Goal: Information Seeking & Learning: Find specific fact

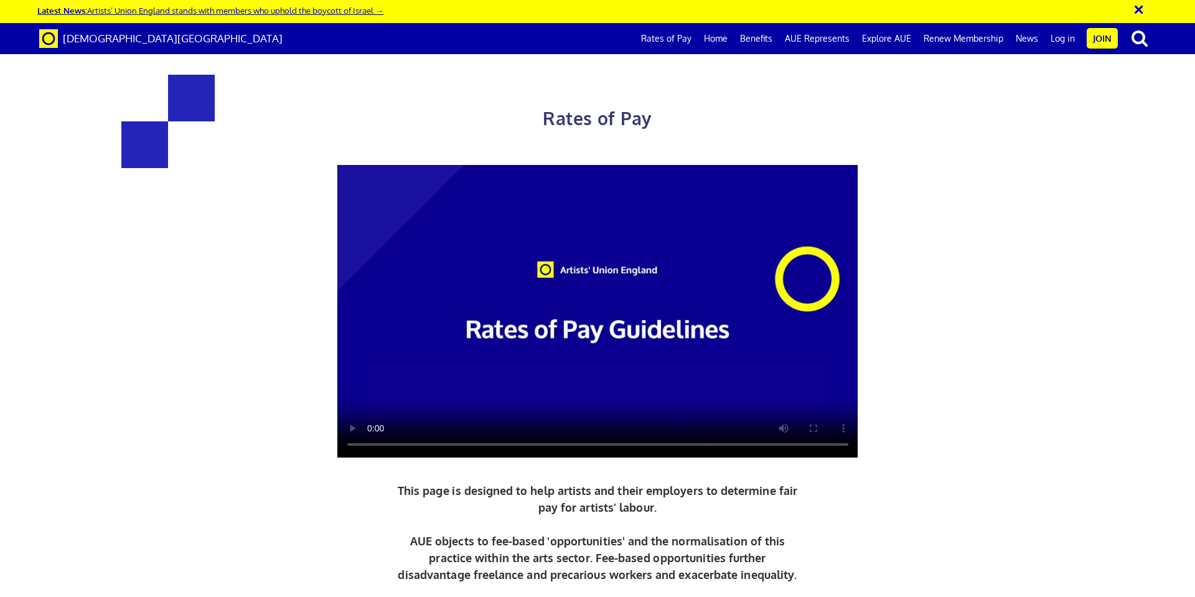
scroll to position [621, 0]
drag, startPoint x: 317, startPoint y: 281, endPoint x: 383, endPoint y: 281, distance: 66.0
copy h3 "352.01"
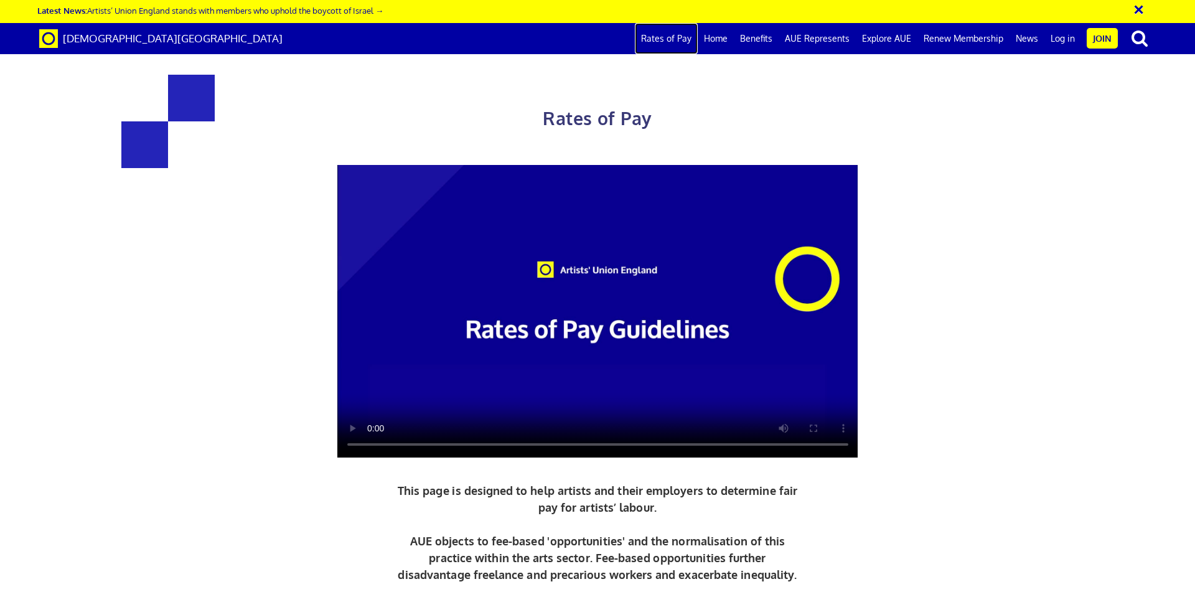
click at [678, 36] on link "Rates of Pay" at bounding box center [666, 38] width 63 height 31
drag, startPoint x: 317, startPoint y: 273, endPoint x: 384, endPoint y: 268, distance: 66.7
drag, startPoint x: 299, startPoint y: 273, endPoint x: 448, endPoint y: 283, distance: 149.1
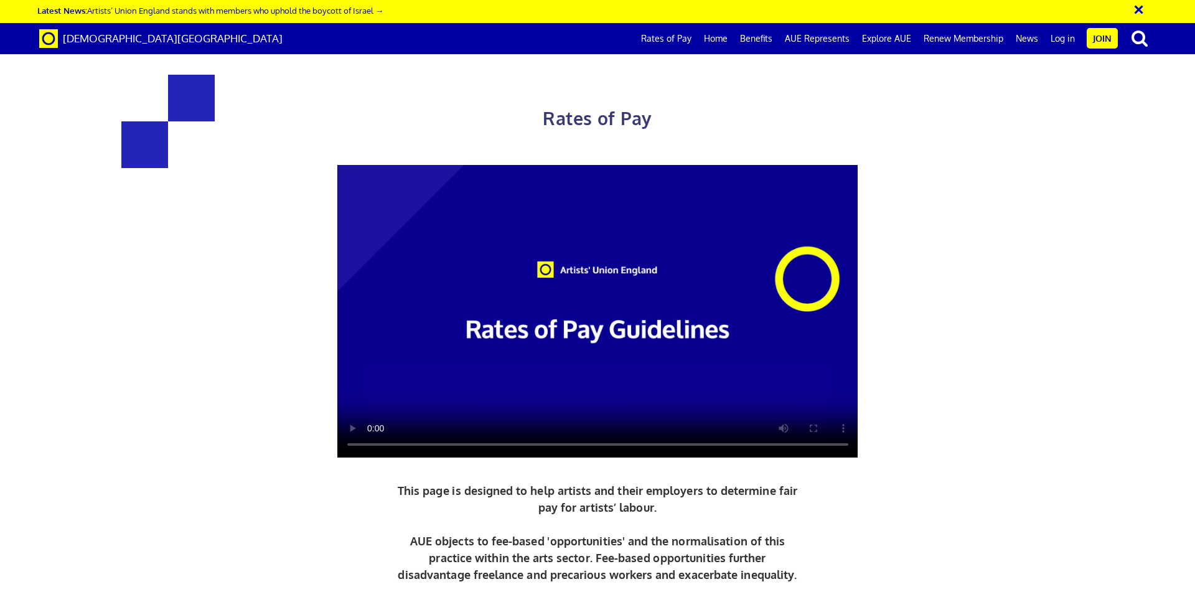
copy h3 "£216.63 a day"
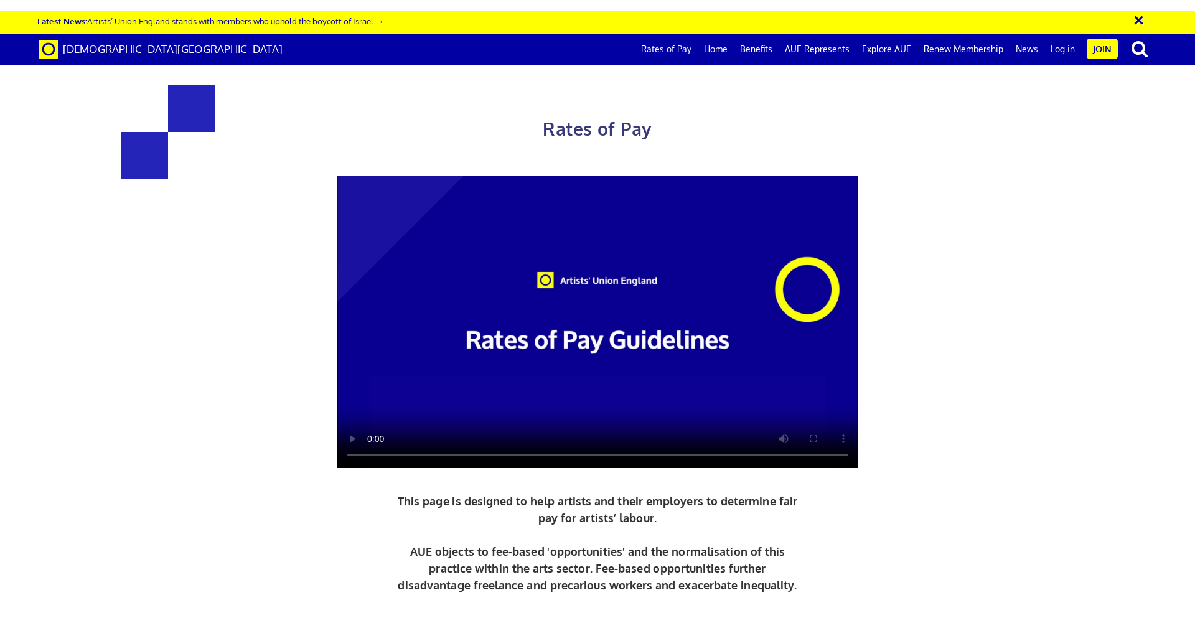
scroll to position [490, 0]
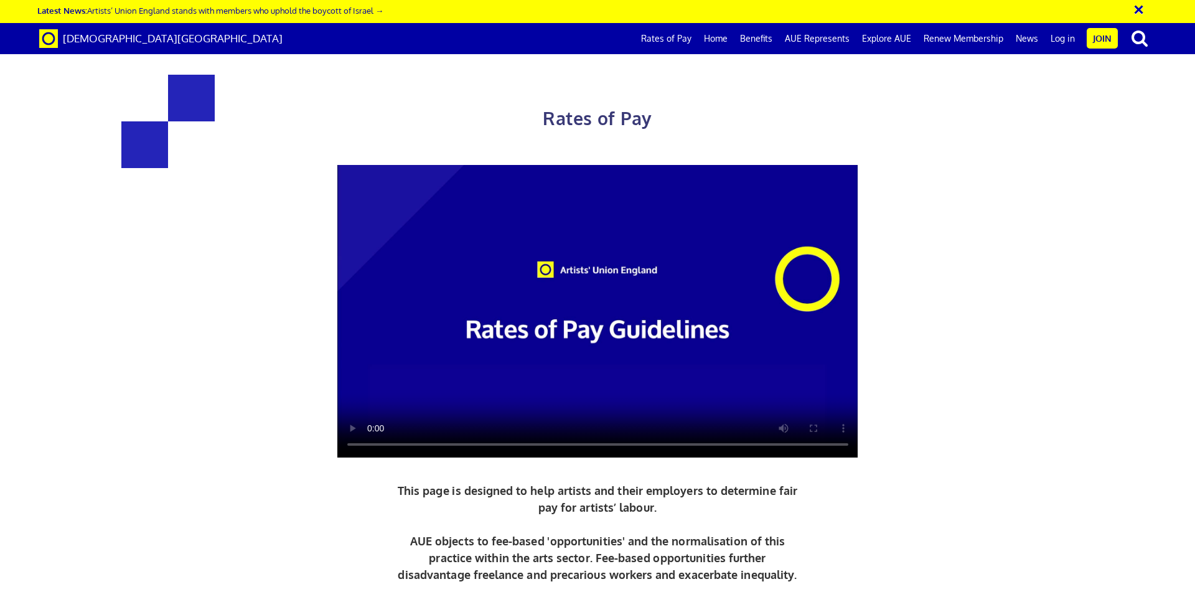
drag, startPoint x: 319, startPoint y: 416, endPoint x: 448, endPoint y: 411, distance: 129.6
copy h3 "352.01 a day"
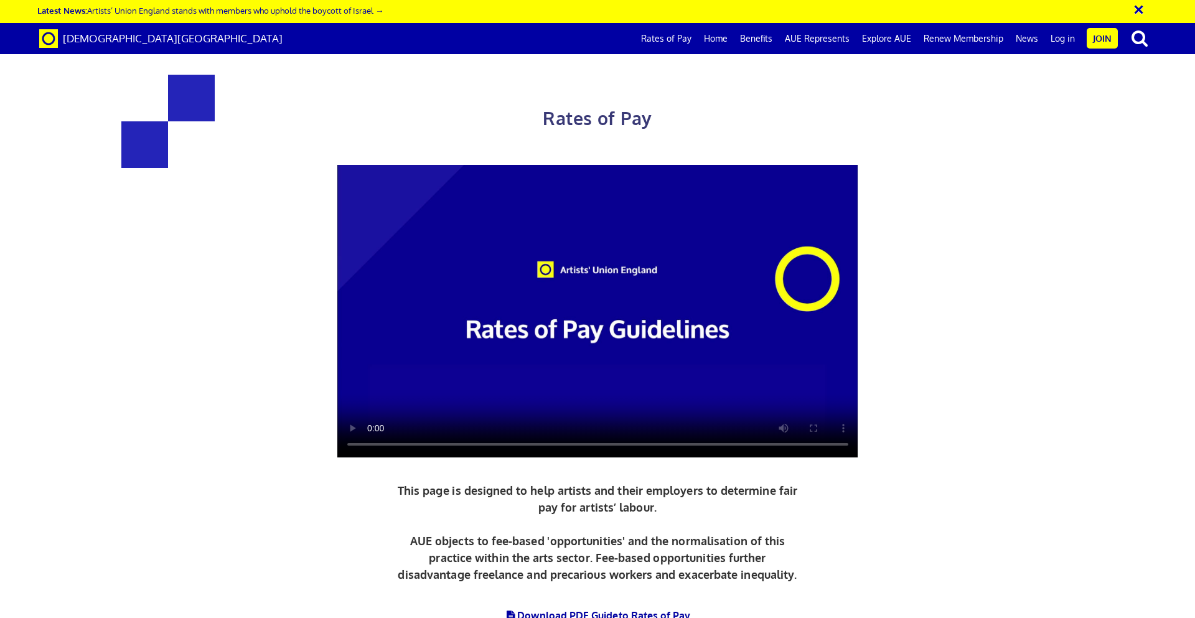
scroll to position [579, 0]
drag, startPoint x: 328, startPoint y: 400, endPoint x: 448, endPoint y: 396, distance: 120.2
copy span "5+ years experience"
